Goal: Information Seeking & Learning: Learn about a topic

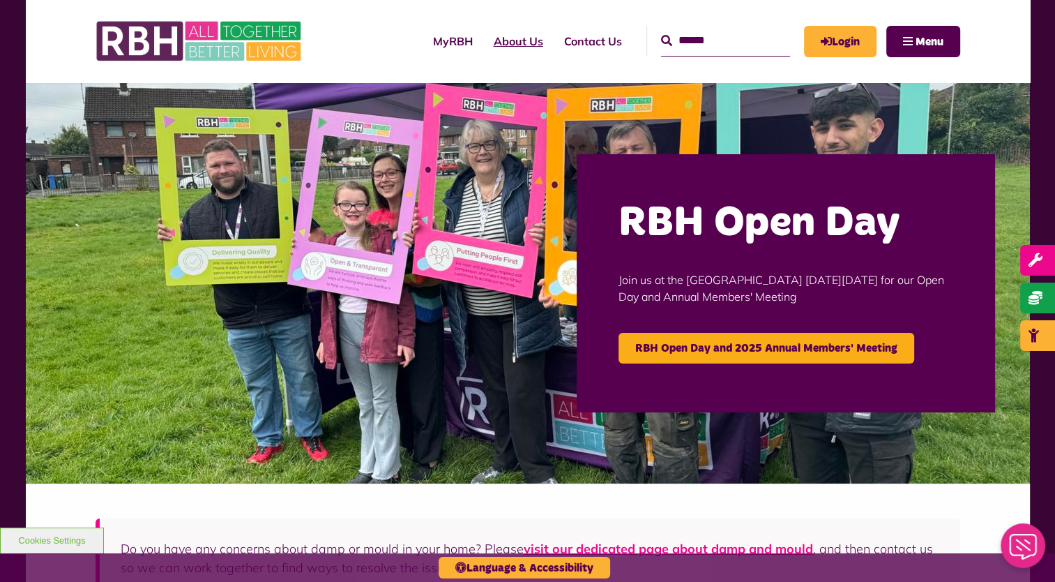
click at [497, 38] on link "About Us" at bounding box center [518, 41] width 70 height 38
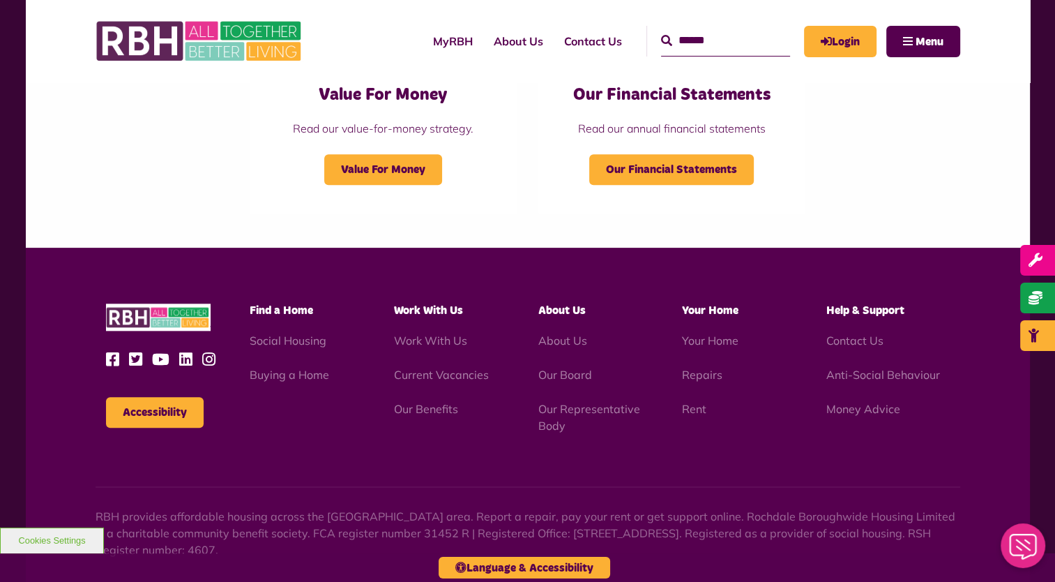
scroll to position [1535, 0]
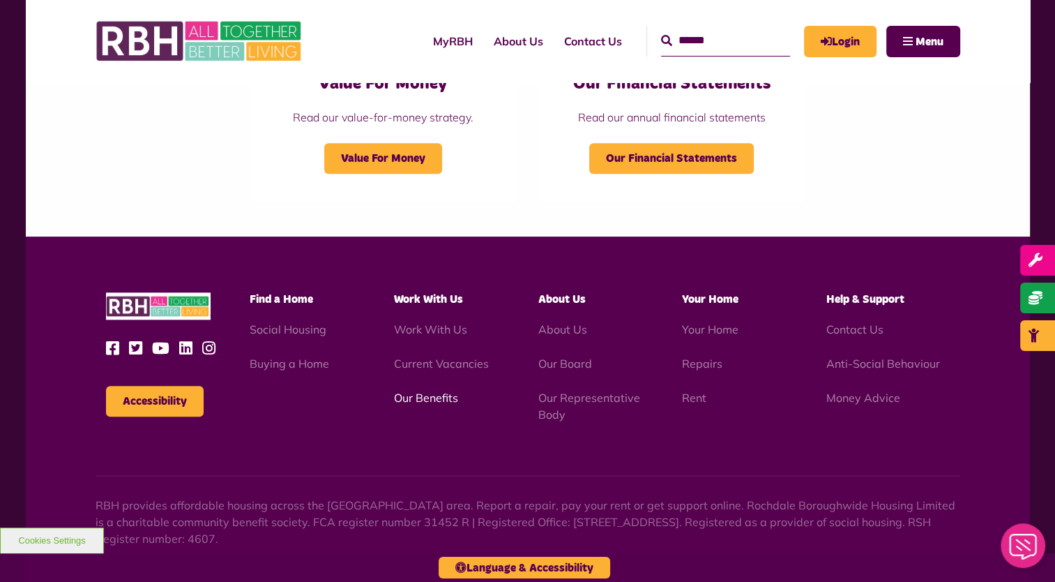
click at [429, 403] on link "Our Benefits" at bounding box center [426, 398] width 64 height 14
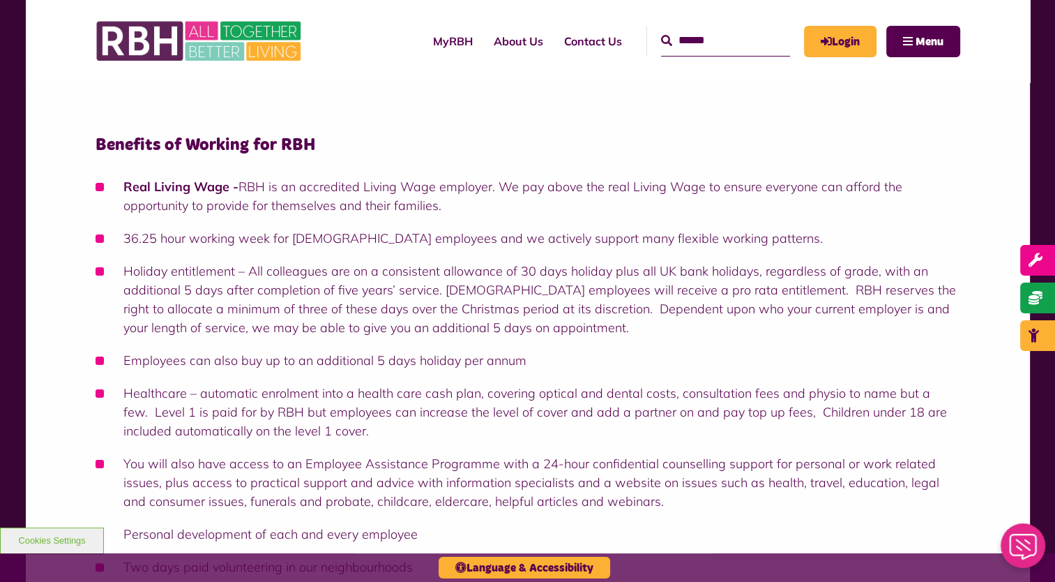
scroll to position [70, 0]
